Goal: Browse casually

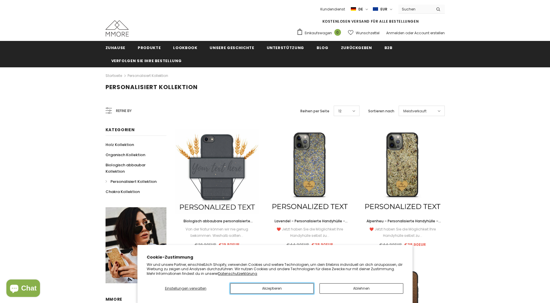
click at [296, 288] on button "Akzeptieren" at bounding box center [272, 288] width 84 height 10
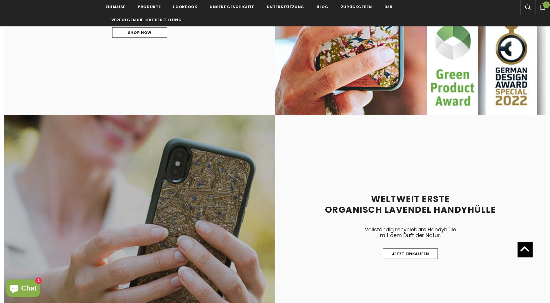
scroll to position [638, 0]
